Goal: Task Accomplishment & Management: Complete application form

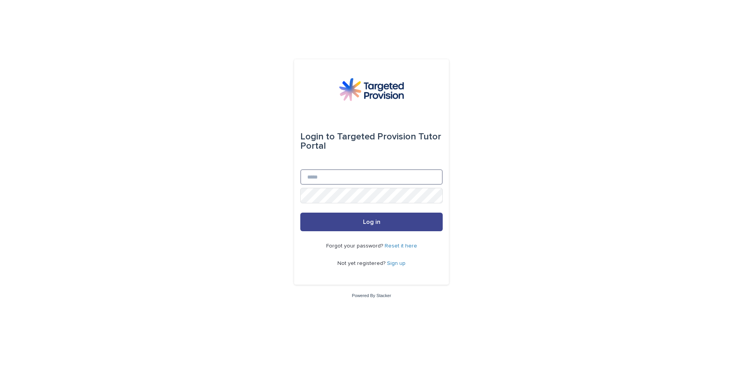
type input "**********"
click at [383, 223] on button "Log in" at bounding box center [371, 222] width 142 height 19
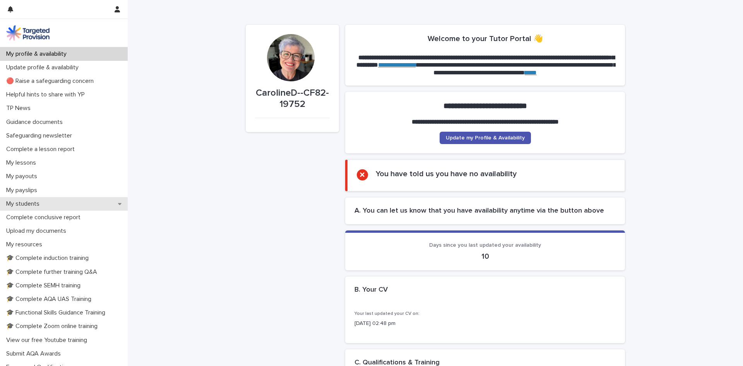
click at [26, 203] on p "My students" at bounding box center [24, 203] width 43 height 7
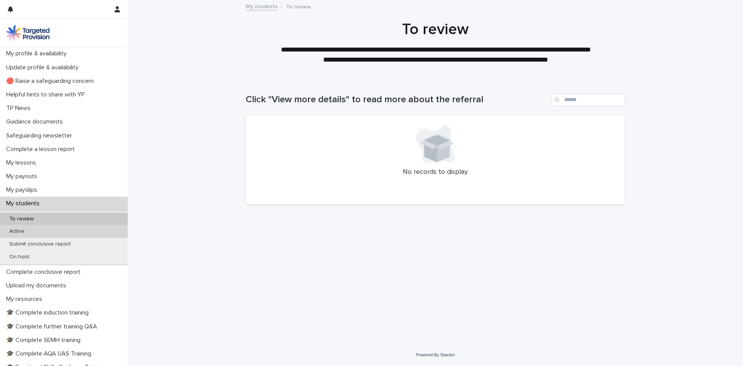
click at [19, 228] on p "Active" at bounding box center [16, 231] width 27 height 7
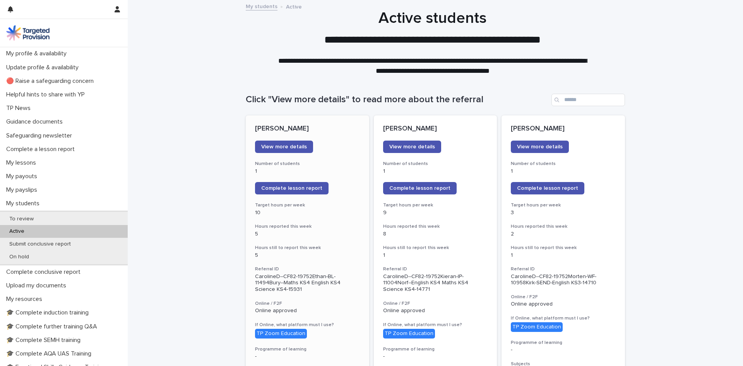
scroll to position [39, 0]
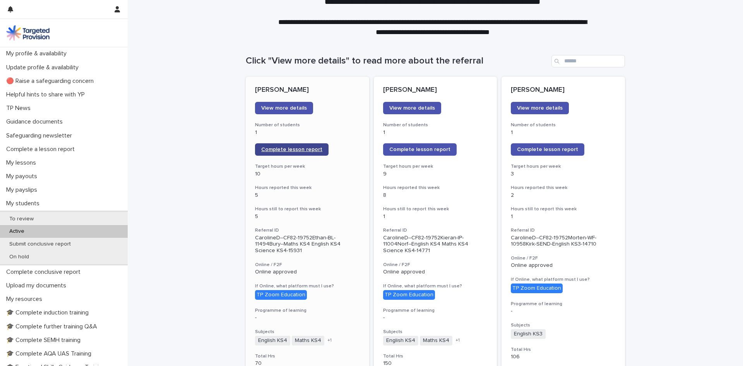
click at [264, 149] on span "Complete lesson report" at bounding box center [291, 149] width 61 height 5
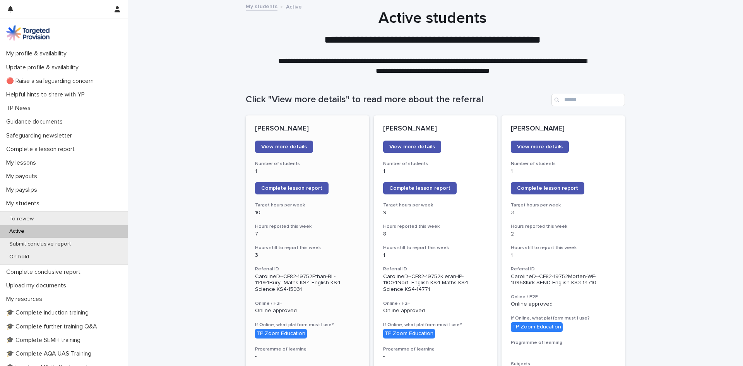
scroll to position [39, 0]
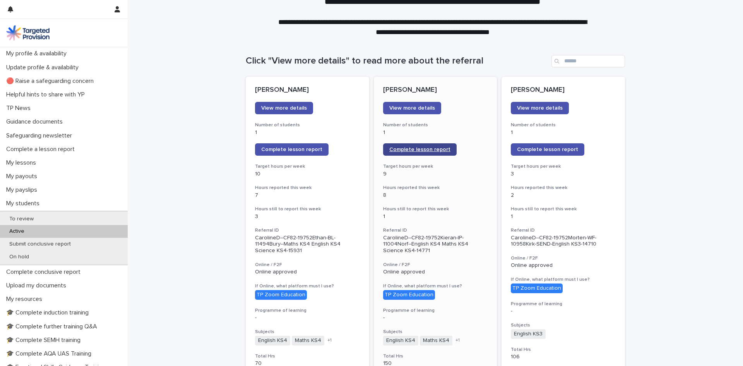
click at [416, 153] on link "Complete lesson report" at bounding box center [420, 149] width 74 height 12
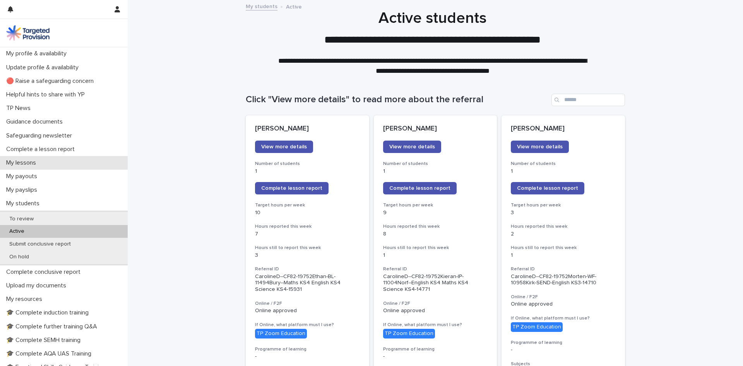
click at [12, 161] on p "My lessons" at bounding box center [22, 162] width 39 height 7
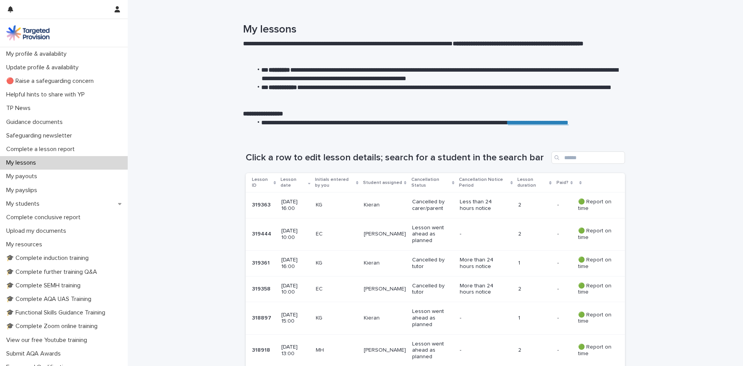
scroll to position [39, 0]
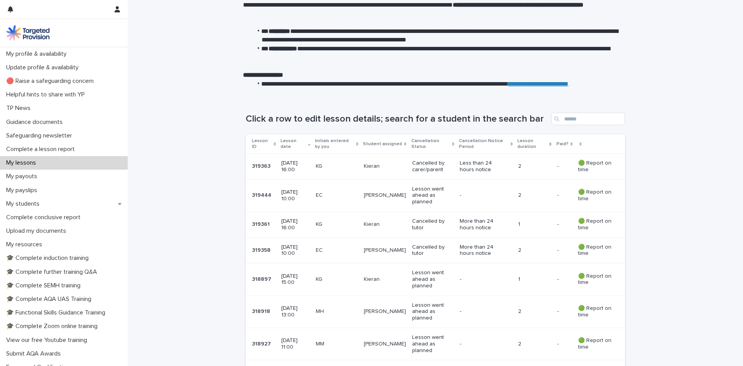
click at [506, 226] on div "More than 24 hours notice" at bounding box center [486, 224] width 52 height 19
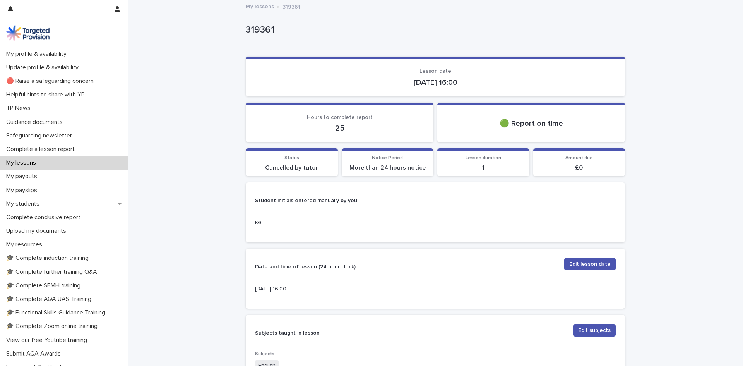
click at [488, 165] on p "1" at bounding box center [483, 167] width 83 height 7
click at [574, 266] on span "Edit lesson date" at bounding box center [589, 264] width 41 height 8
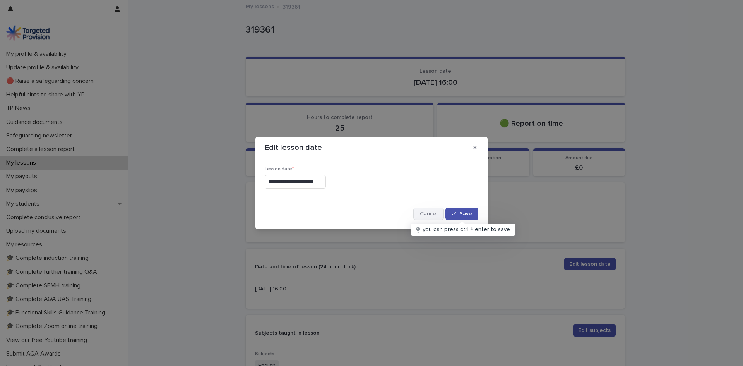
click at [430, 214] on span "Cancel" at bounding box center [428, 213] width 17 height 5
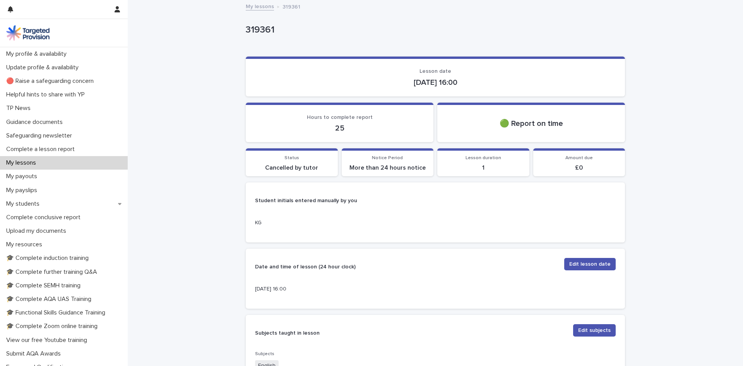
scroll to position [39, 0]
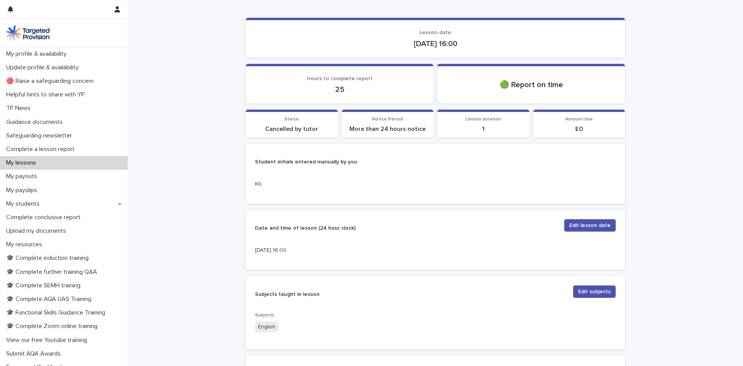
click at [28, 163] on p "My lessons" at bounding box center [22, 162] width 39 height 7
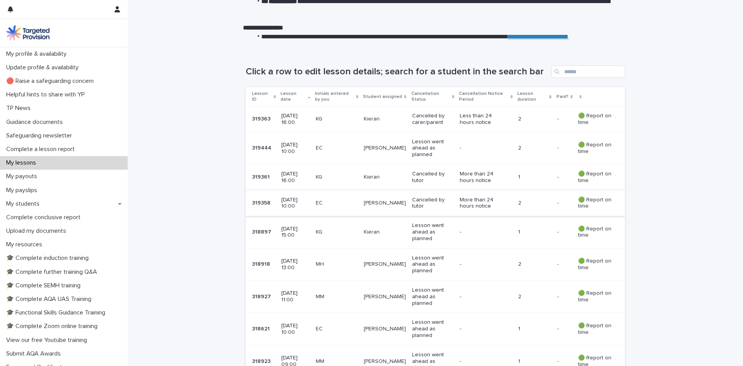
scroll to position [116, 0]
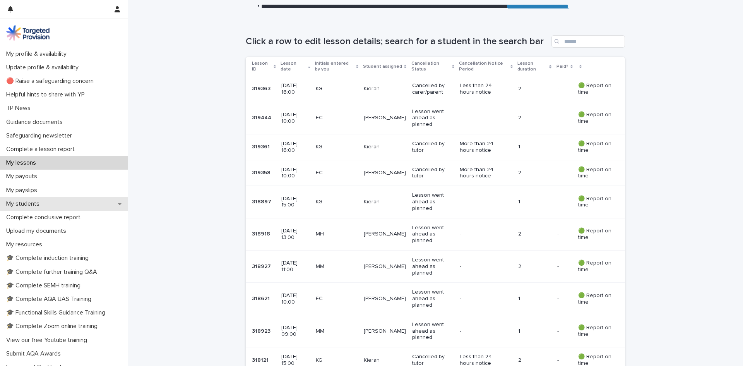
click at [14, 200] on p "My students" at bounding box center [24, 203] width 43 height 7
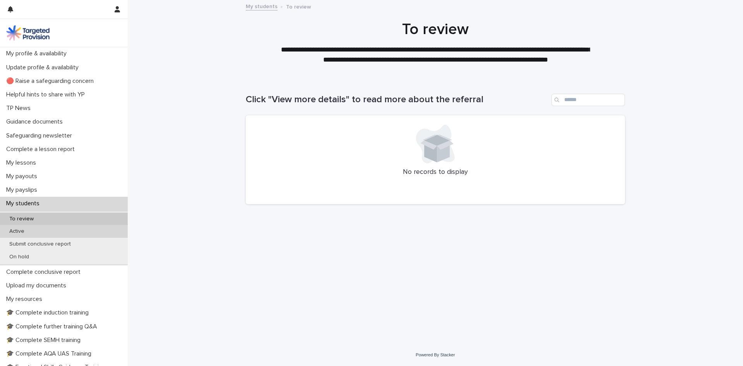
click at [13, 232] on p "Active" at bounding box center [16, 231] width 27 height 7
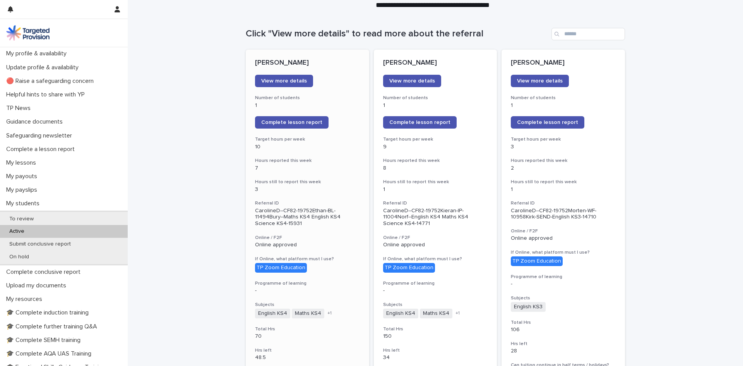
scroll to position [77, 0]
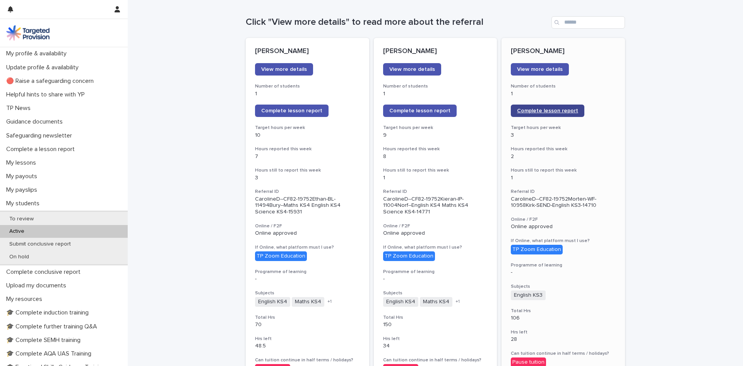
click at [549, 105] on link "Complete lesson report" at bounding box center [548, 111] width 74 height 12
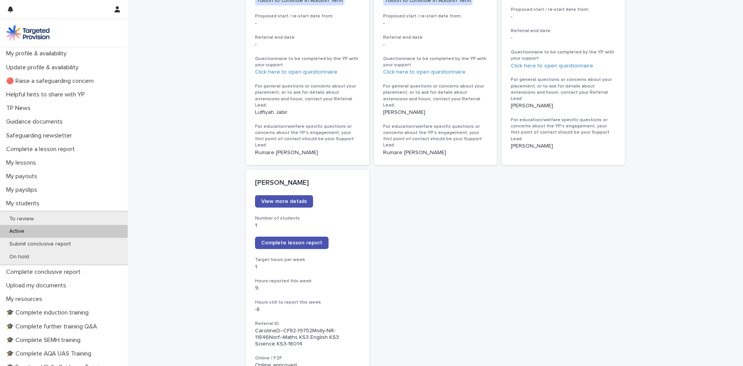
scroll to position [500, 0]
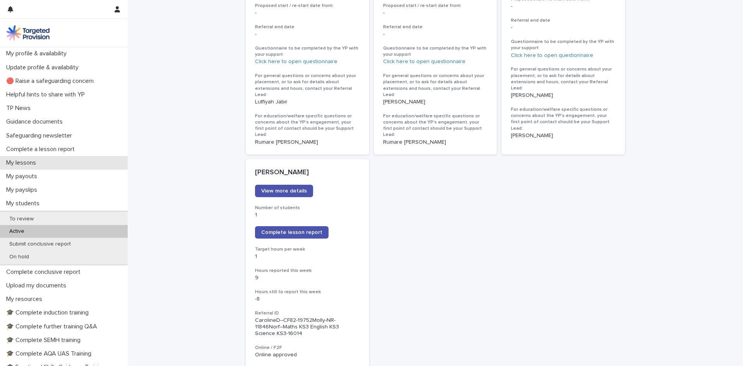
click at [27, 166] on p "My lessons" at bounding box center [22, 162] width 39 height 7
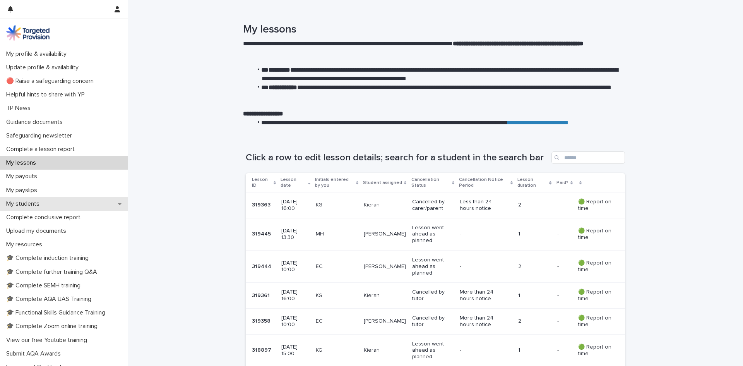
click at [26, 202] on p "My students" at bounding box center [24, 203] width 43 height 7
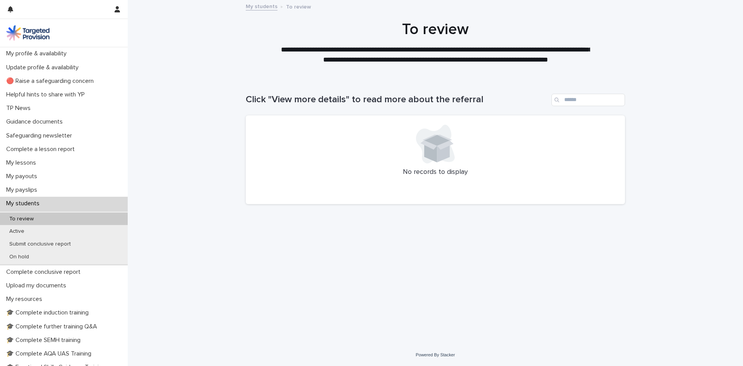
click at [26, 202] on p "My students" at bounding box center [24, 203] width 43 height 7
click at [23, 231] on p "Active" at bounding box center [16, 231] width 27 height 7
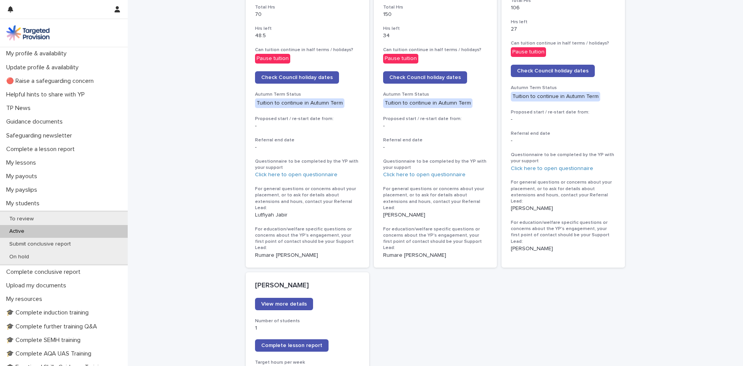
scroll to position [449, 0]
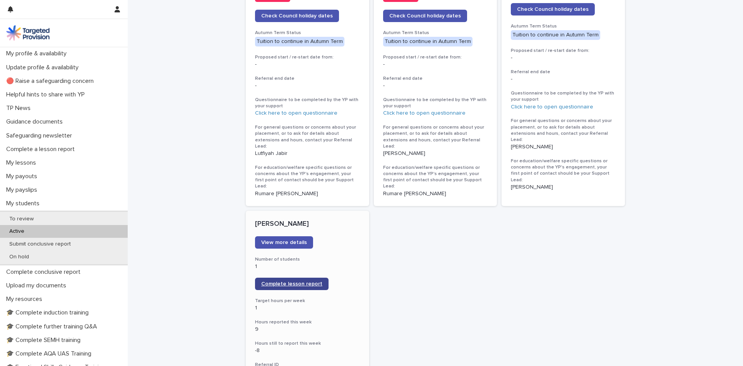
click at [295, 281] on span "Complete lesson report" at bounding box center [291, 283] width 61 height 5
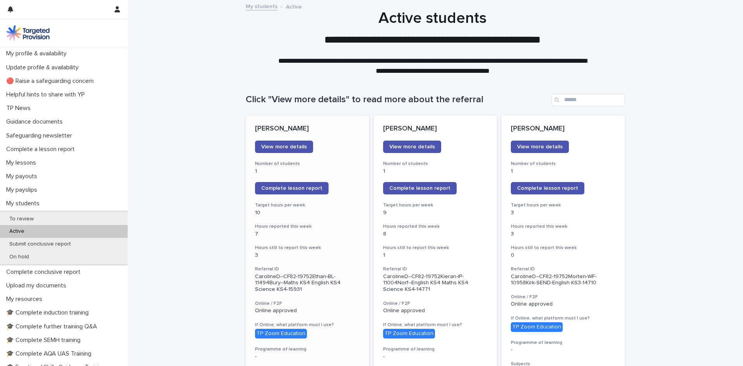
click at [351, 306] on div "Online approved" at bounding box center [307, 310] width 105 height 8
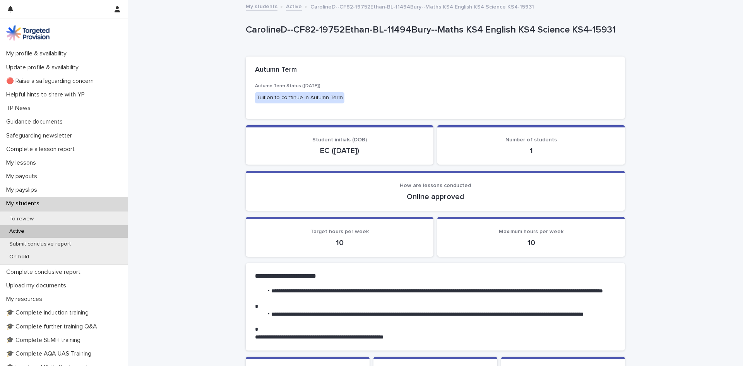
click at [527, 328] on p at bounding box center [435, 330] width 361 height 8
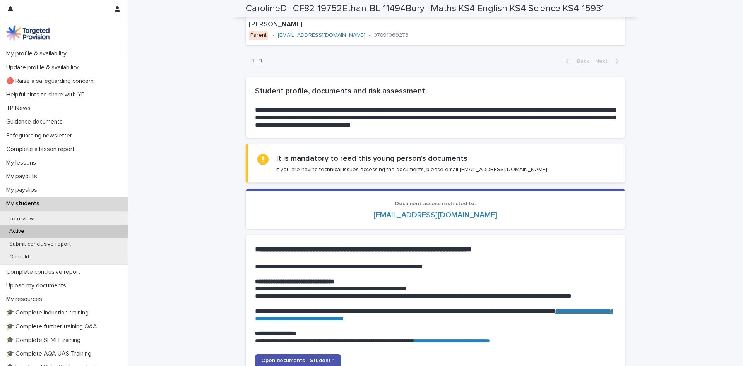
scroll to position [557, 0]
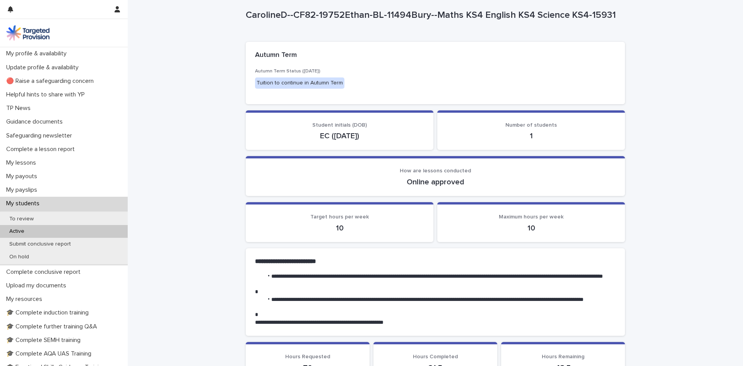
scroll to position [15, 0]
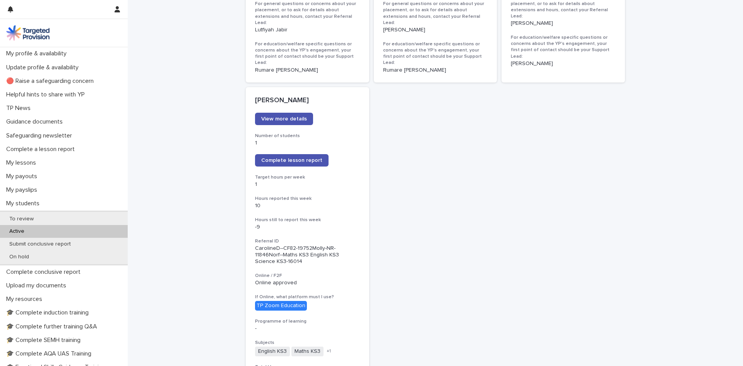
scroll to position [598, 0]
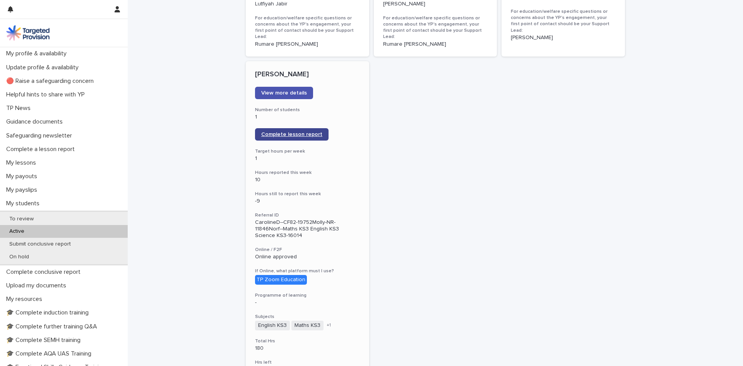
click at [295, 132] on span "Complete lesson report" at bounding box center [291, 134] width 61 height 5
